Goal: Task Accomplishment & Management: Use online tool/utility

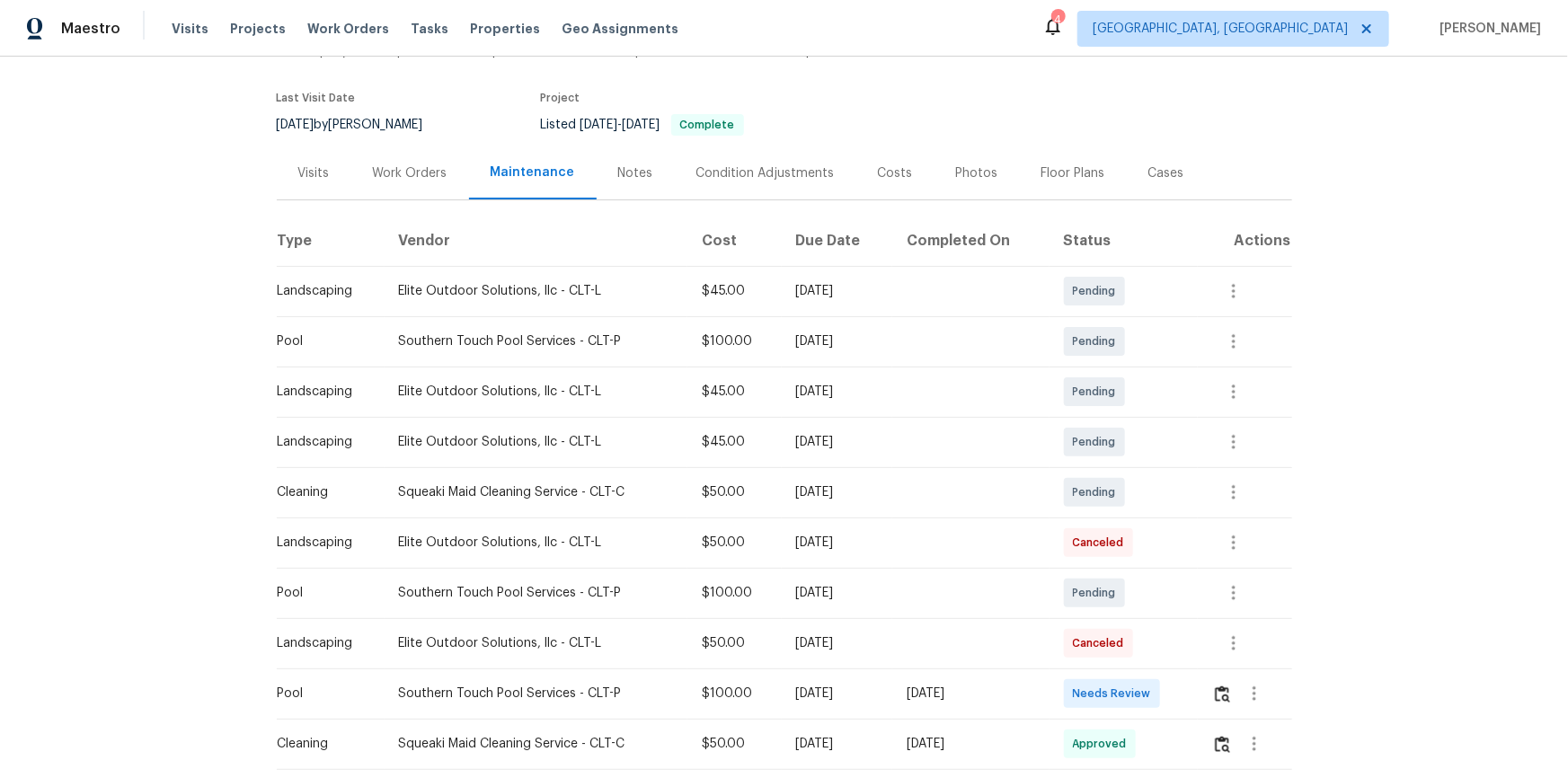
scroll to position [244, 0]
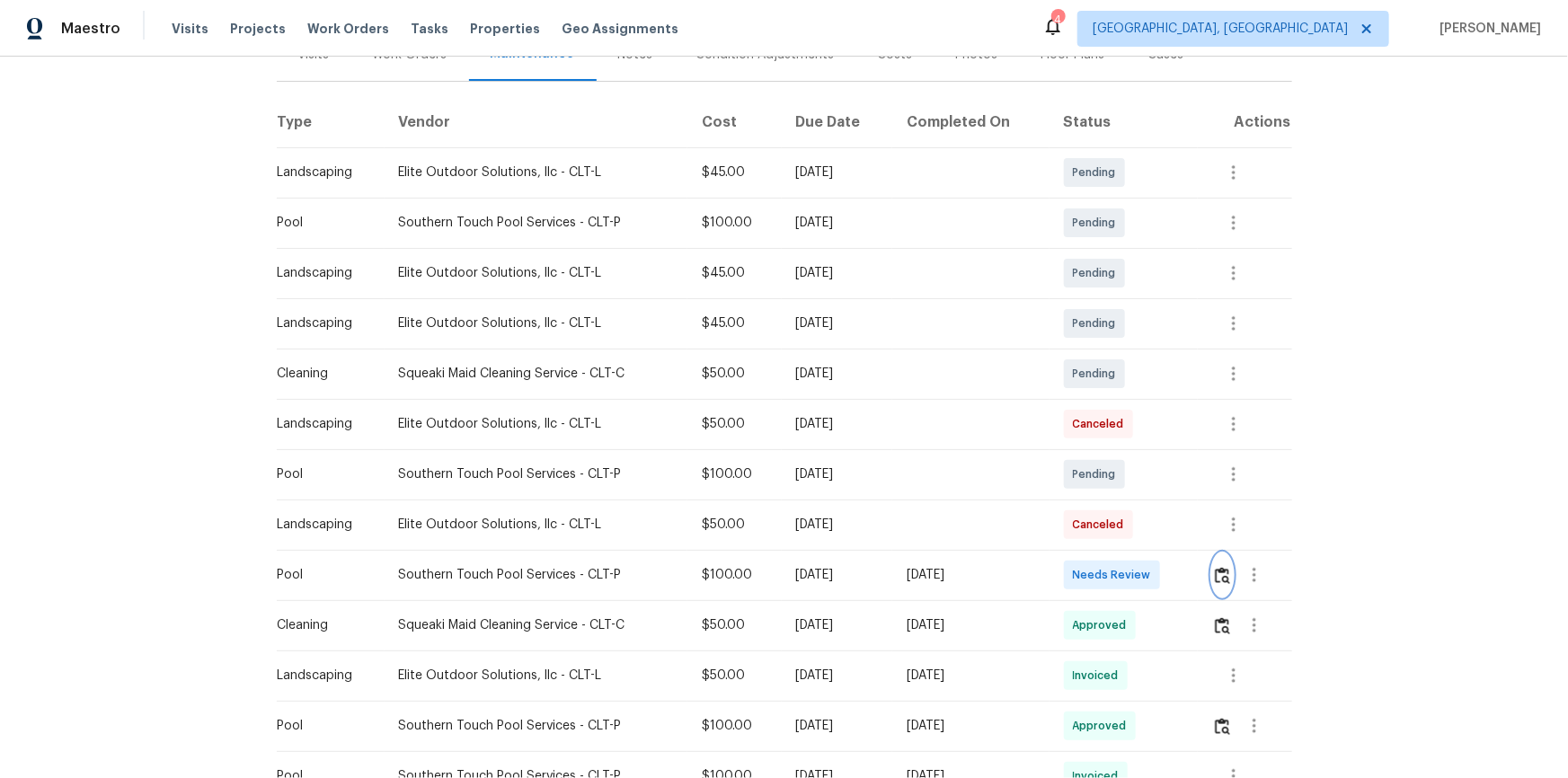
click at [1215, 574] on img "button" at bounding box center [1222, 575] width 15 height 17
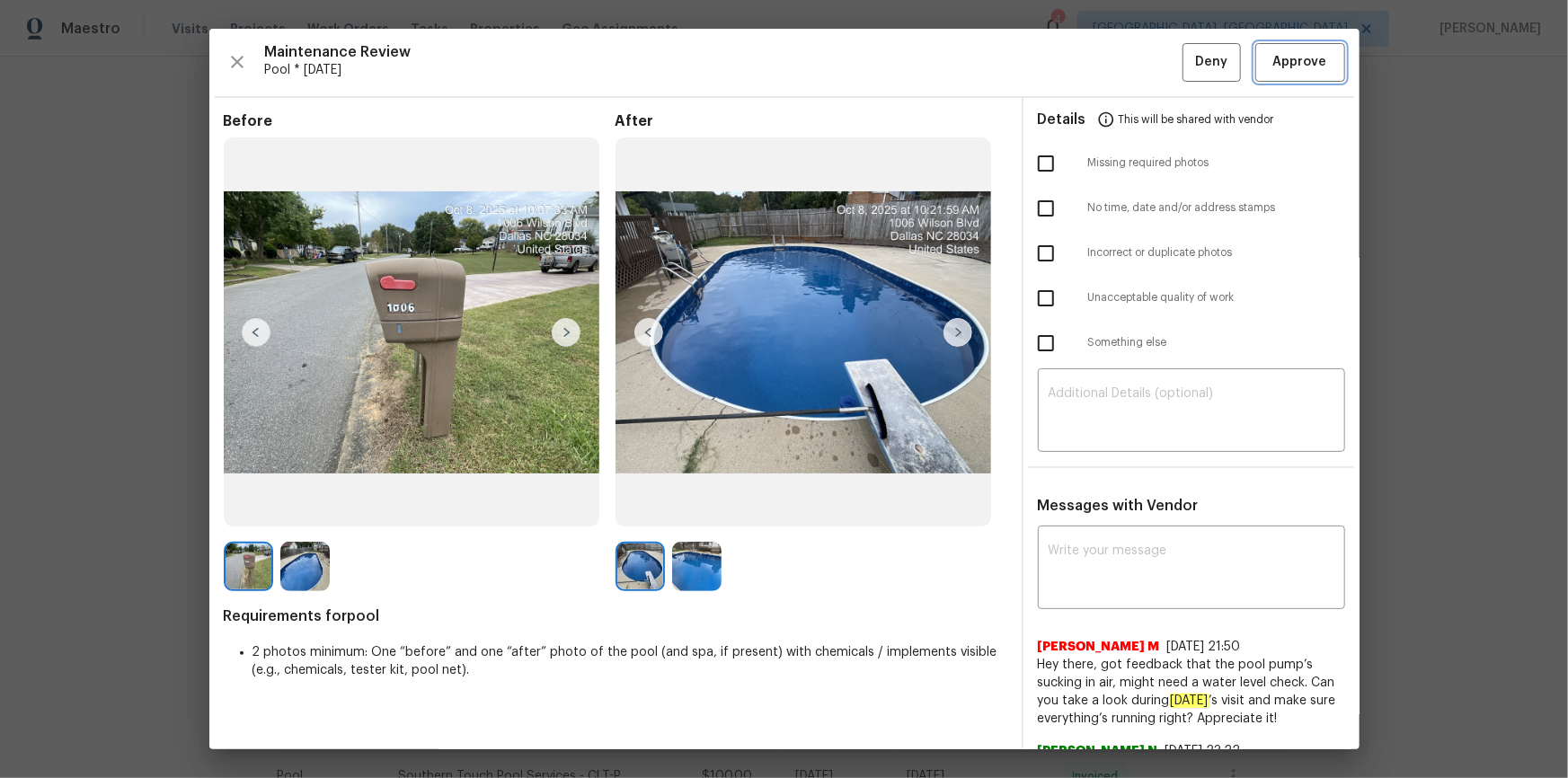
click at [1306, 67] on span "Approve" at bounding box center [1300, 62] width 54 height 22
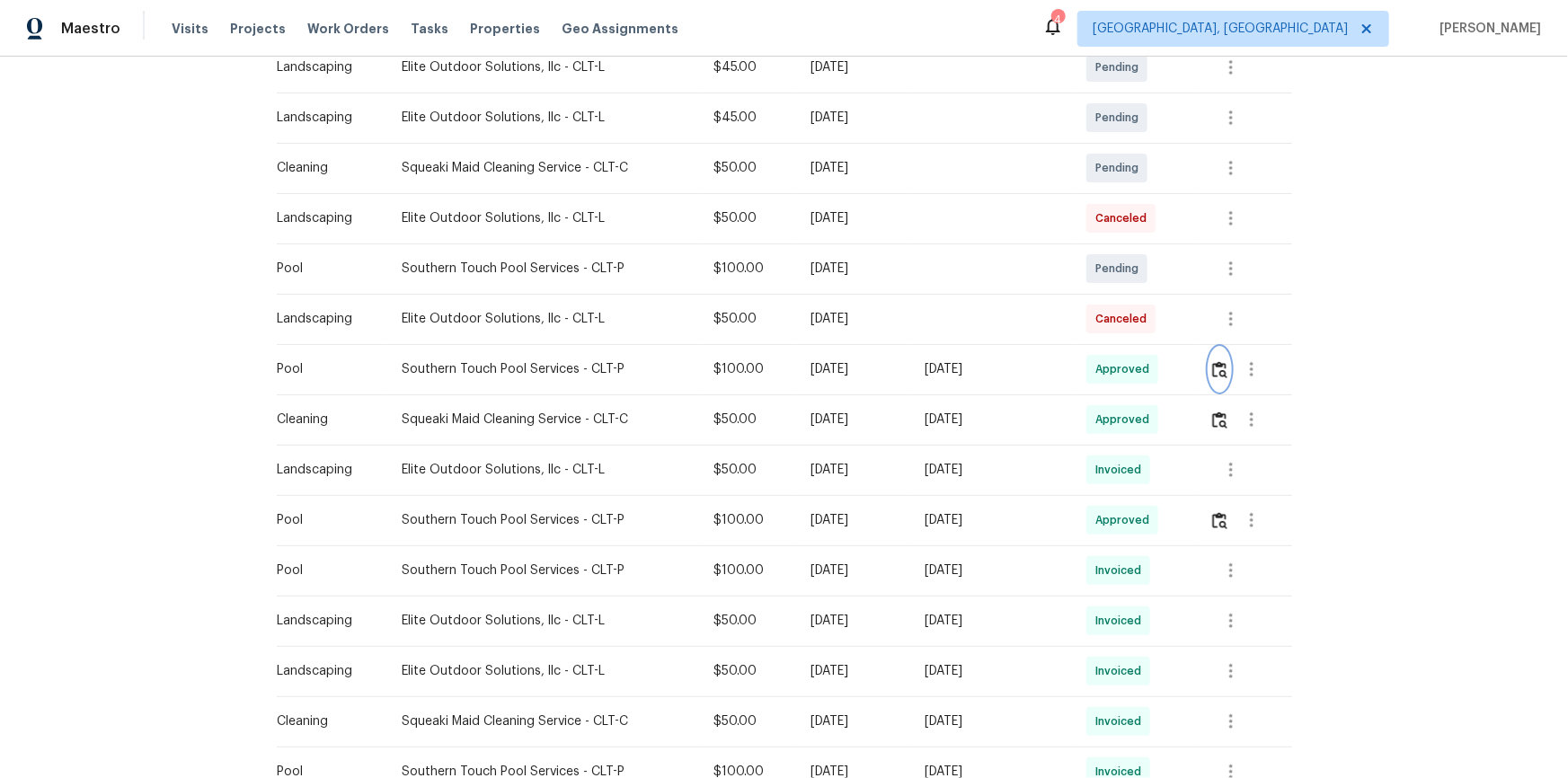
scroll to position [490, 0]
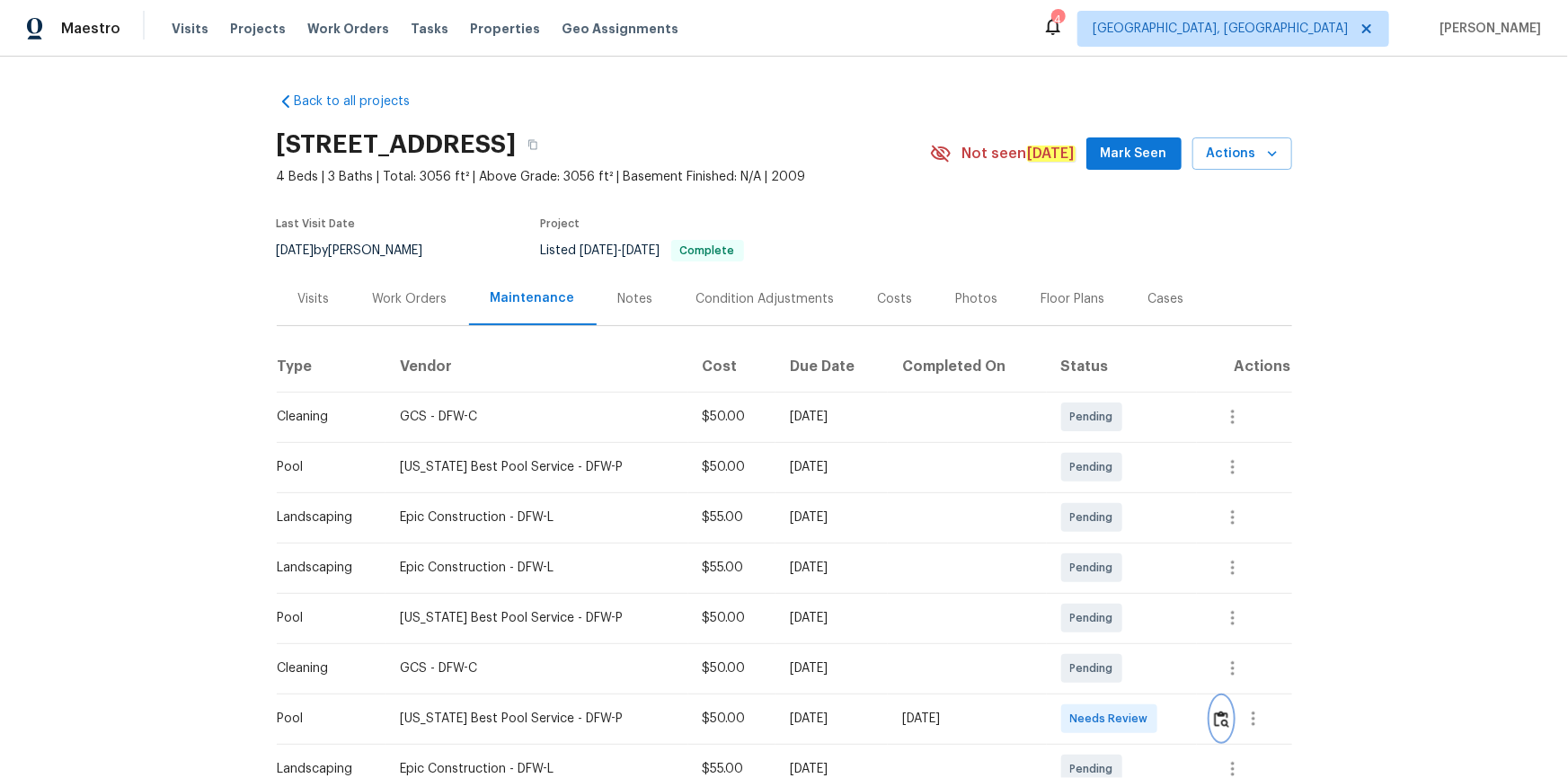
click at [1115, 522] on button "button" at bounding box center [1221, 719] width 20 height 43
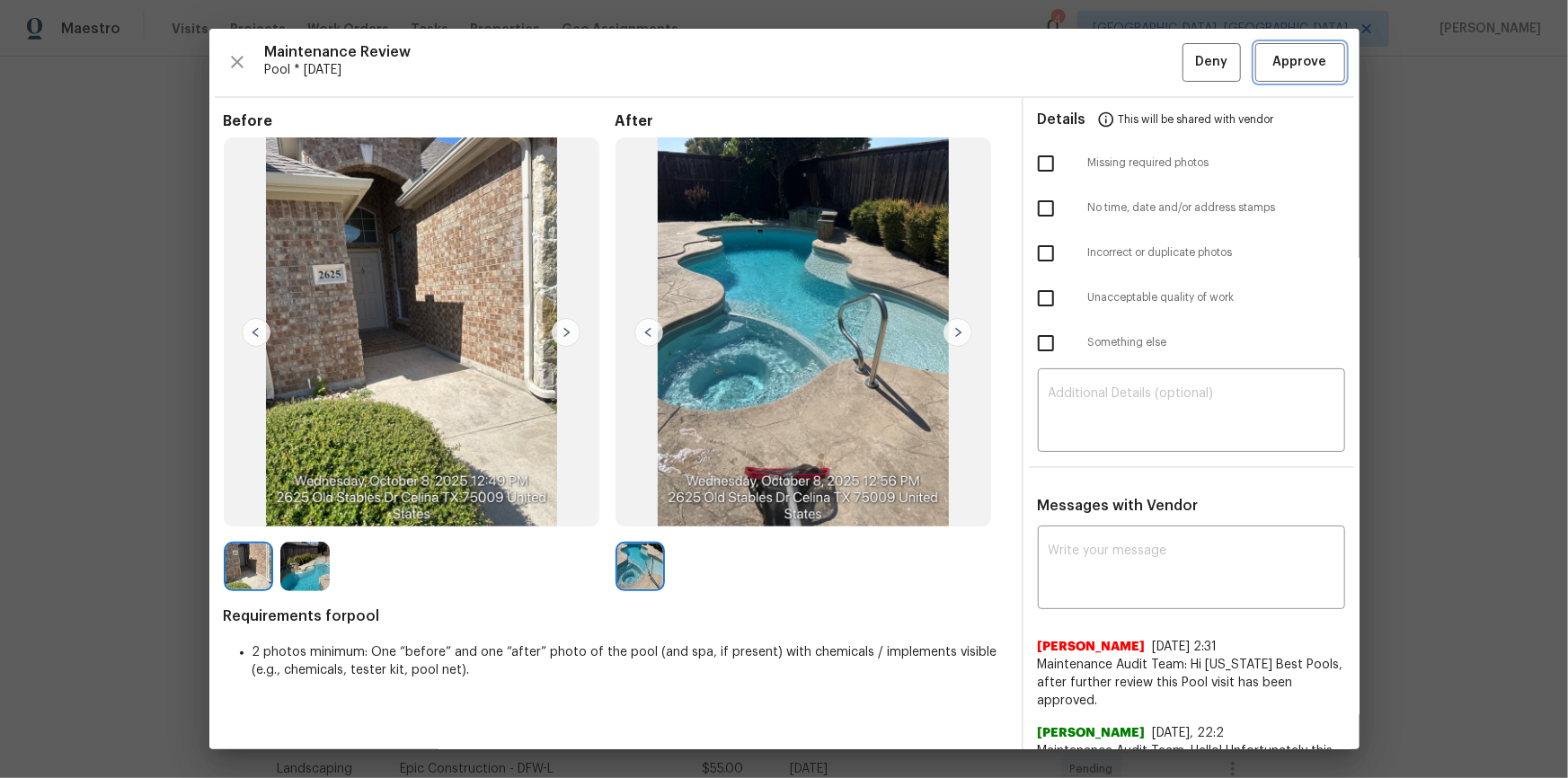
click at [1115, 68] on span "Approve" at bounding box center [1300, 62] width 54 height 22
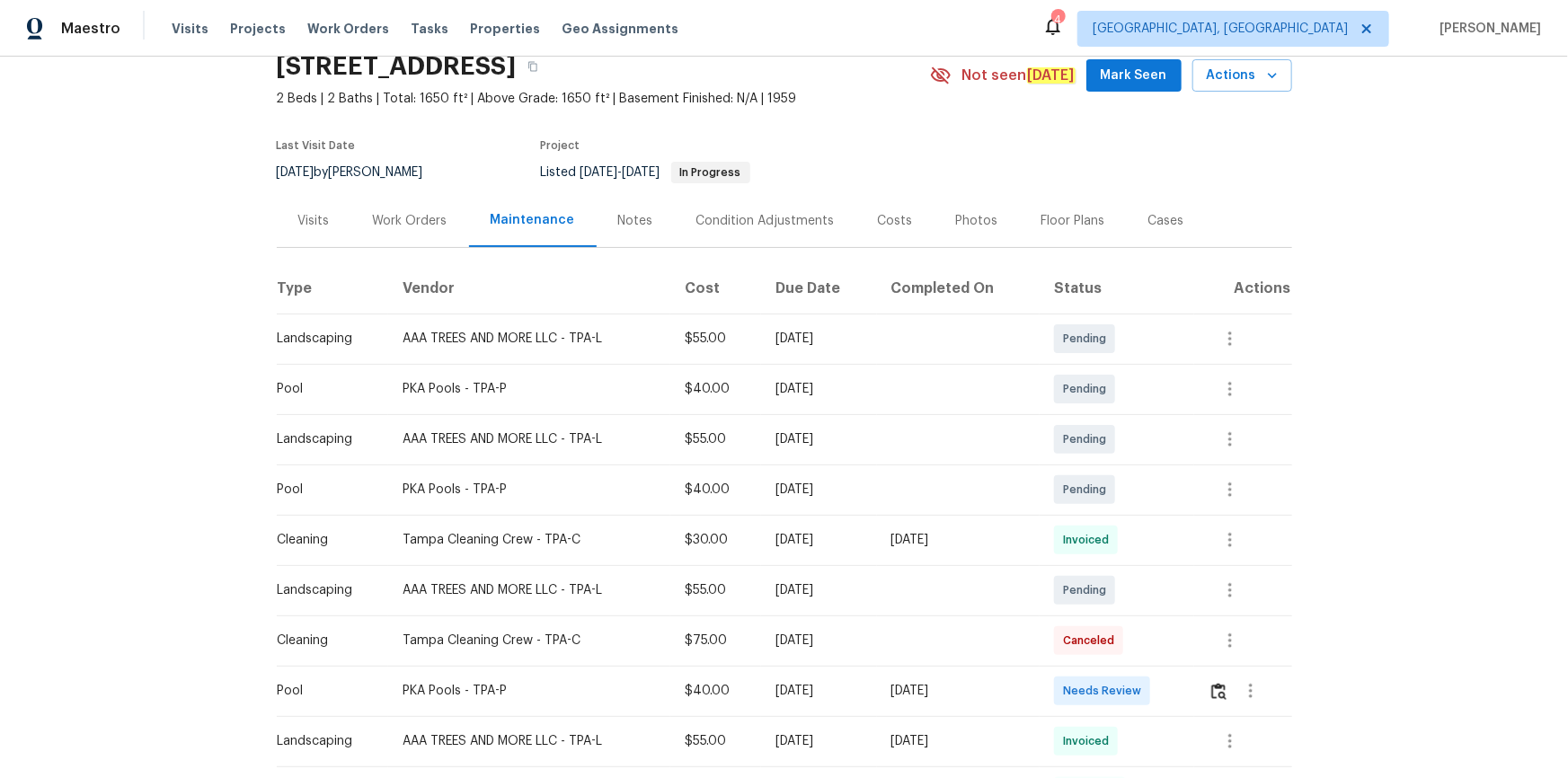
scroll to position [326, 0]
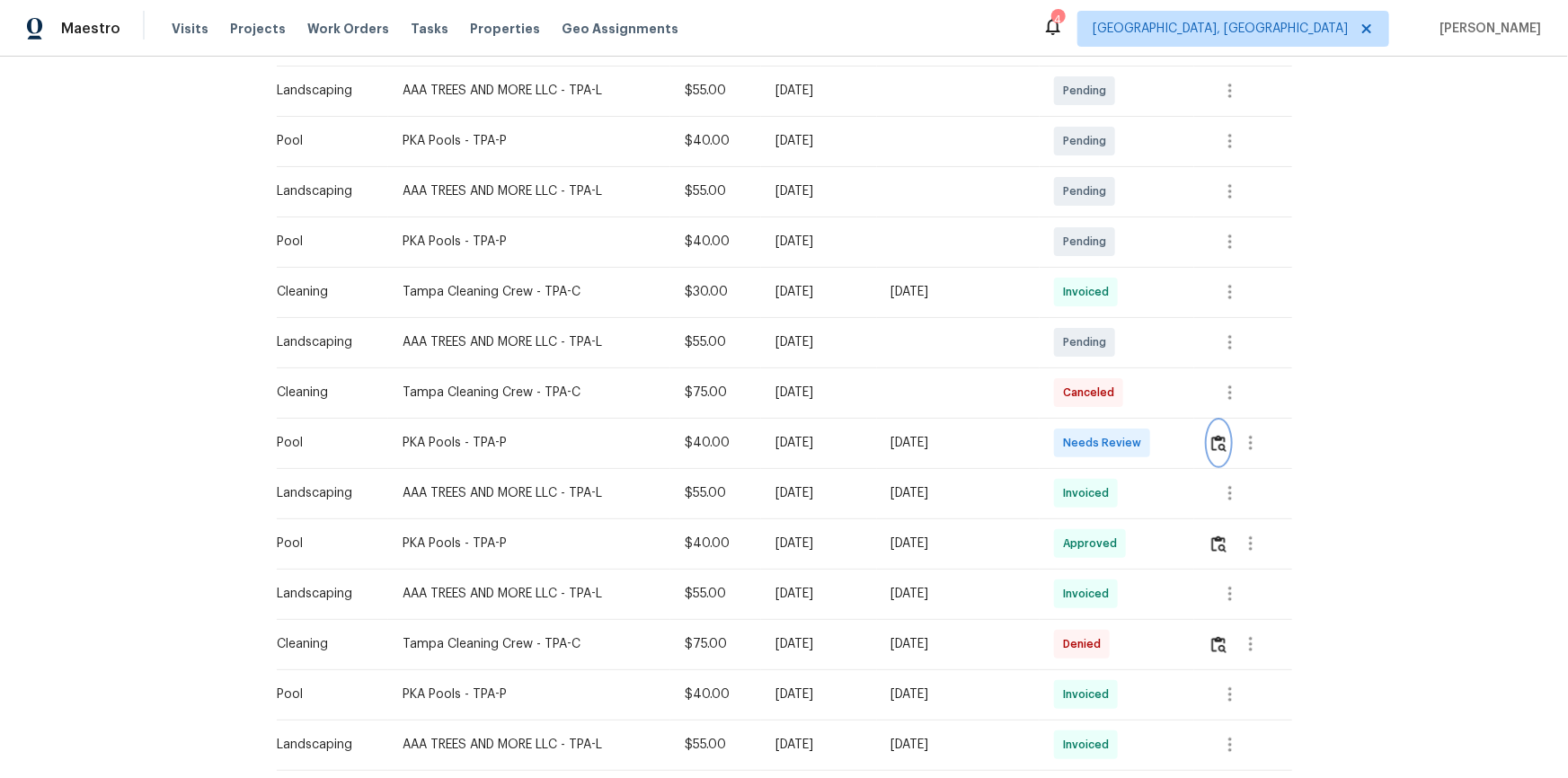
click at [1115, 452] on button "button" at bounding box center [1218, 442] width 20 height 43
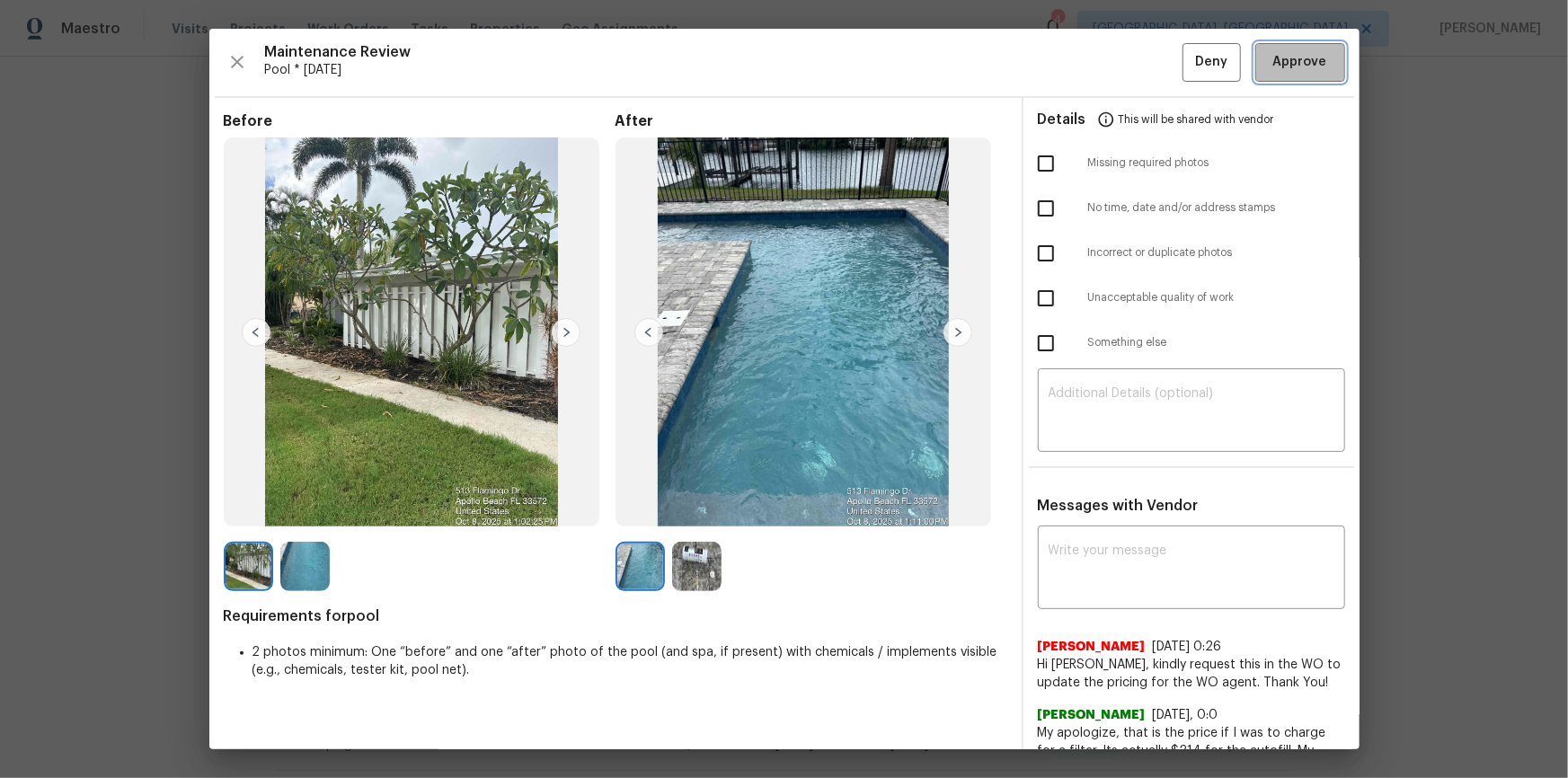
drag, startPoint x: 1305, startPoint y: 71, endPoint x: 1385, endPoint y: 278, distance: 221.9
click at [1115, 72] on span "Approve" at bounding box center [1300, 62] width 54 height 22
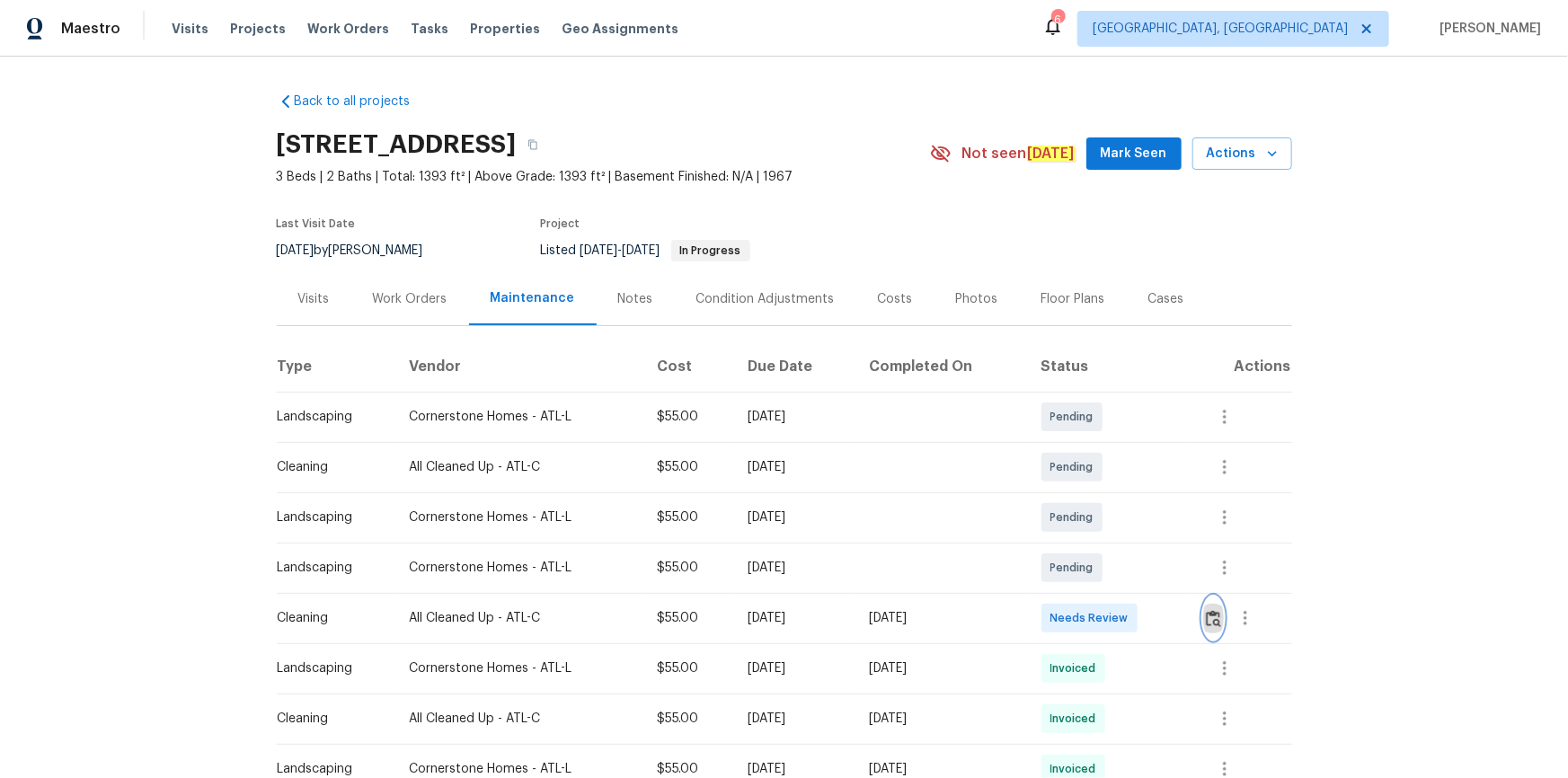
click at [1115, 522] on img "button" at bounding box center [1214, 618] width 15 height 17
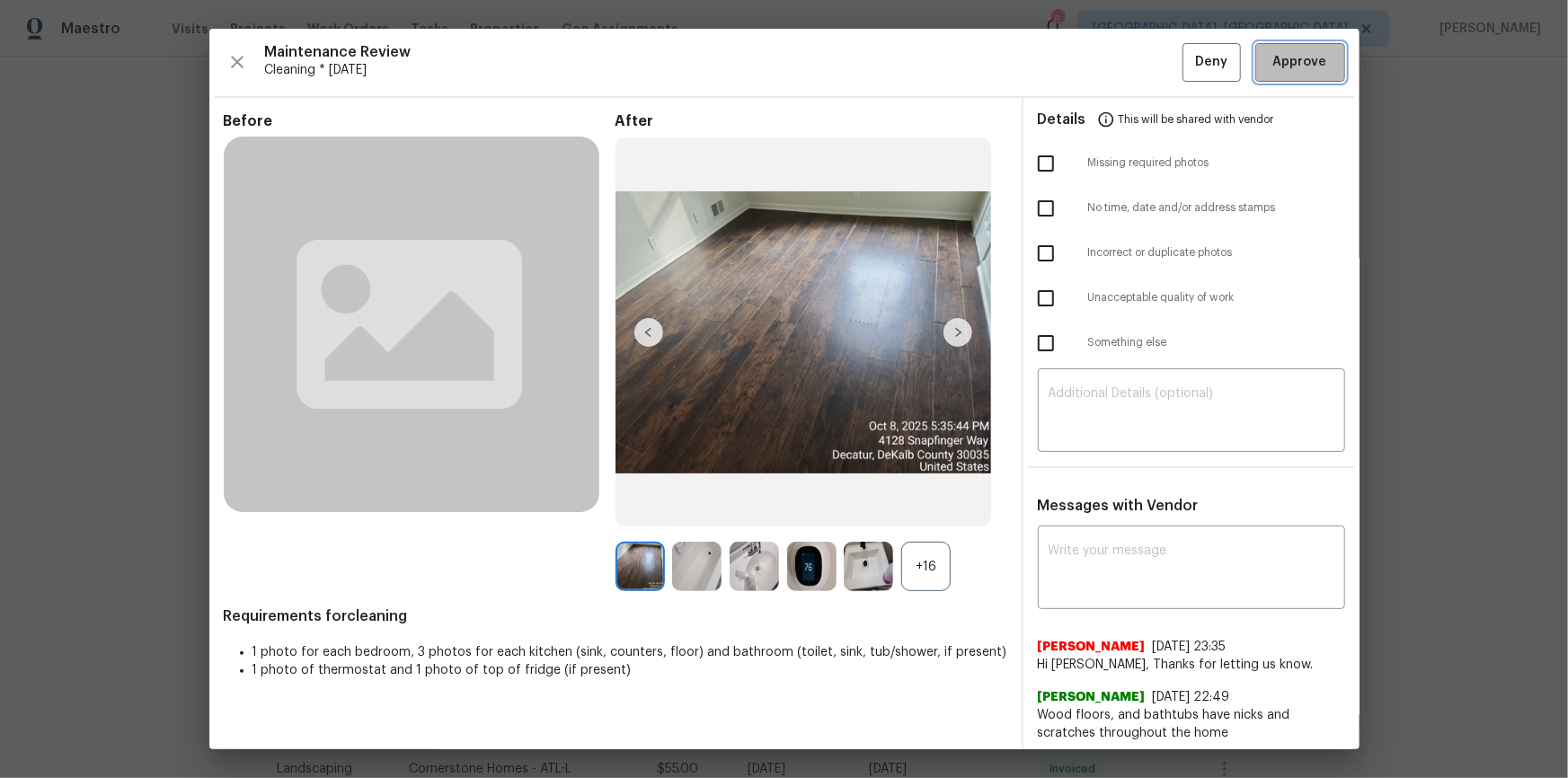
click at [1115, 70] on span "Approve" at bounding box center [1300, 62] width 61 height 22
